Goal: Task Accomplishment & Management: Use online tool/utility

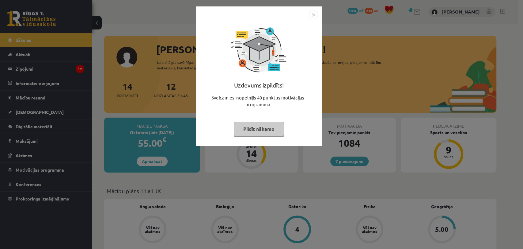
click at [423, 96] on div "Uzdevums izpildīts! Sveicam esi nopelnījis 40 punktus motivācijas programmā Pil…" at bounding box center [261, 124] width 523 height 249
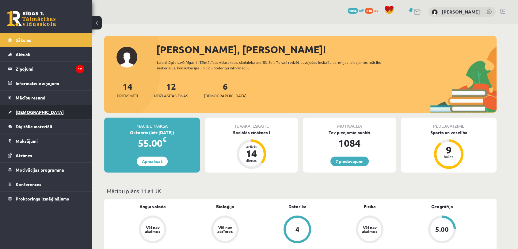
click at [32, 113] on span "[DEMOGRAPHIC_DATA]" at bounding box center [40, 112] width 48 height 6
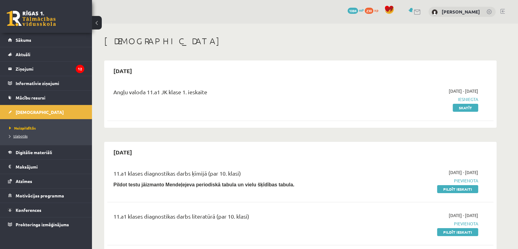
click at [20, 135] on span "Izlabotās" at bounding box center [18, 135] width 18 height 5
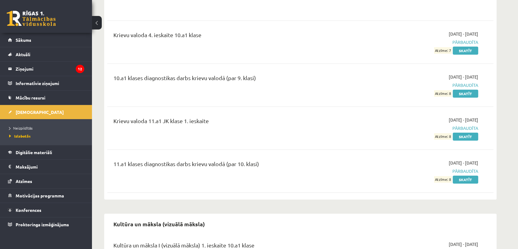
scroll to position [1996, 0]
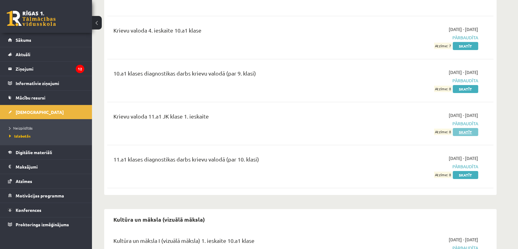
click at [457, 128] on link "Skatīt" at bounding box center [465, 132] width 25 height 8
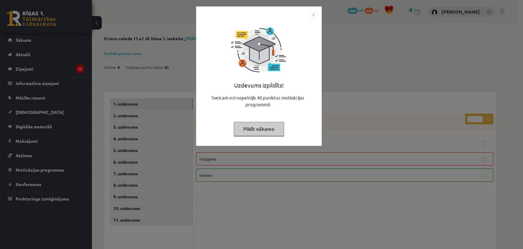
click at [251, 131] on button "Pildīt nākamo" at bounding box center [259, 129] width 50 height 14
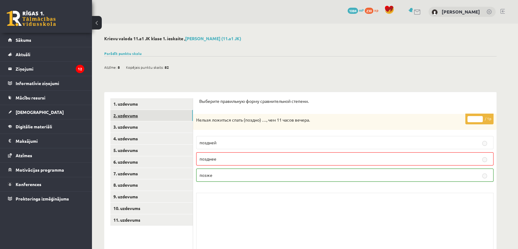
click at [173, 114] on link "2. uzdevums" at bounding box center [151, 115] width 82 height 11
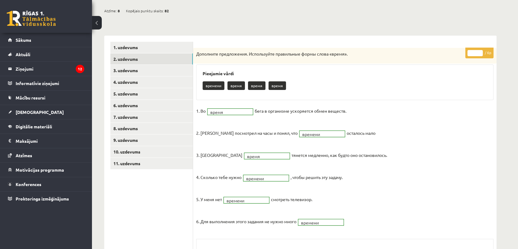
scroll to position [56, 0]
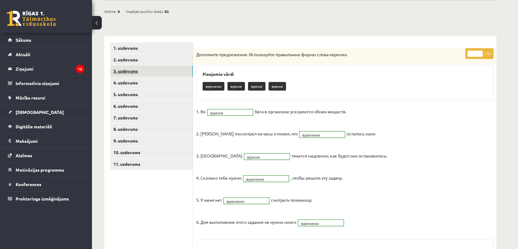
click at [152, 67] on link "3. uzdevums" at bounding box center [151, 70] width 82 height 11
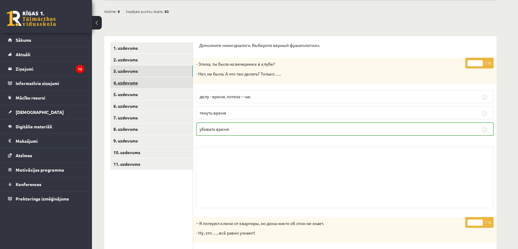
click at [152, 86] on link "4. uzdevums" at bounding box center [151, 82] width 82 height 11
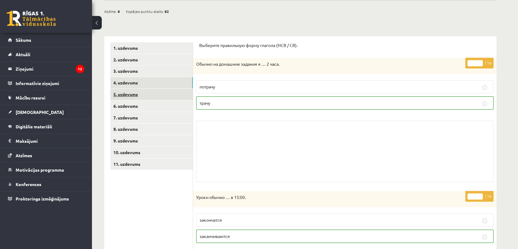
click at [156, 99] on link "5. uzdevums" at bounding box center [151, 94] width 82 height 11
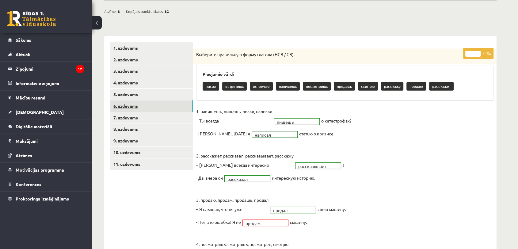
click at [157, 104] on link "6. uzdevums" at bounding box center [151, 105] width 82 height 11
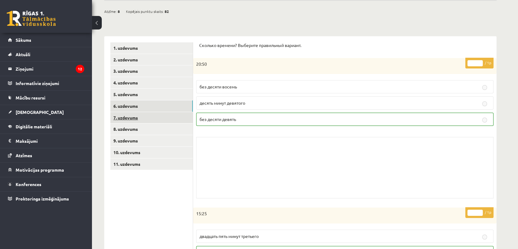
click at [155, 115] on link "7. uzdevums" at bounding box center [151, 117] width 82 height 11
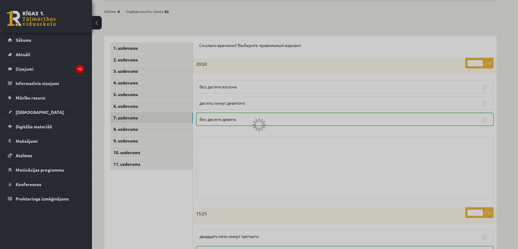
click at [150, 130] on div at bounding box center [259, 124] width 518 height 249
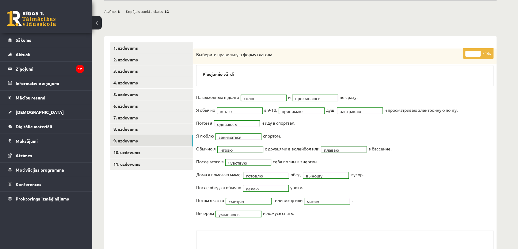
click at [150, 135] on link "9. uzdevums" at bounding box center [151, 140] width 82 height 11
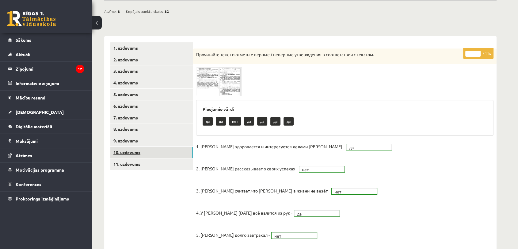
click at [150, 152] on link "10. uzdevums" at bounding box center [151, 151] width 82 height 11
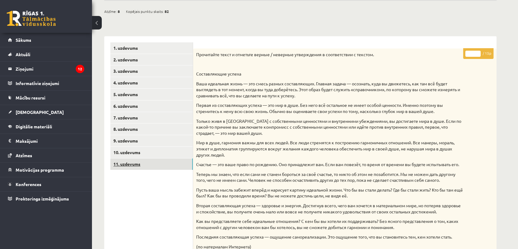
click at [151, 163] on link "11. uzdevums" at bounding box center [151, 163] width 82 height 11
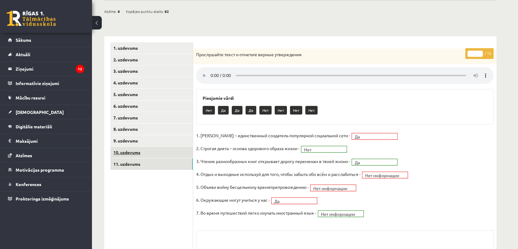
click at [159, 150] on link "10. uzdevums" at bounding box center [151, 151] width 82 height 11
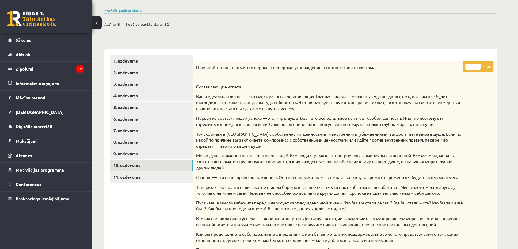
scroll to position [0, 0]
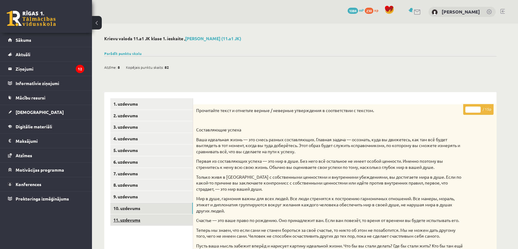
click at [156, 223] on link "11. uzdevums" at bounding box center [151, 219] width 82 height 11
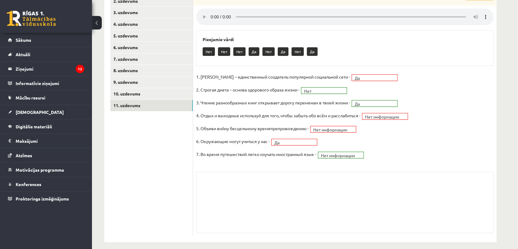
scroll to position [120, 0]
